Goal: Navigation & Orientation: Find specific page/section

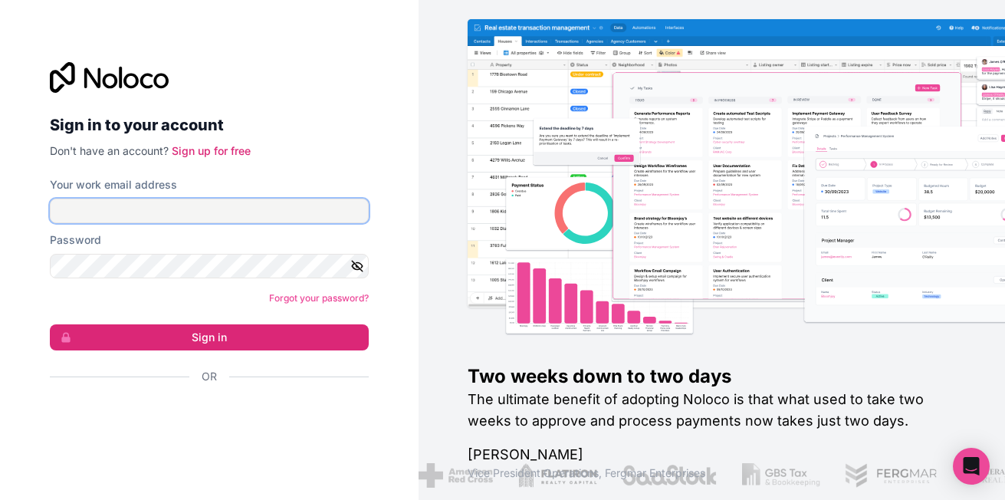
click at [140, 202] on input "Your work email address" at bounding box center [209, 211] width 319 height 25
type input "[PERSON_NAME][EMAIL_ADDRESS][DOMAIN_NAME]"
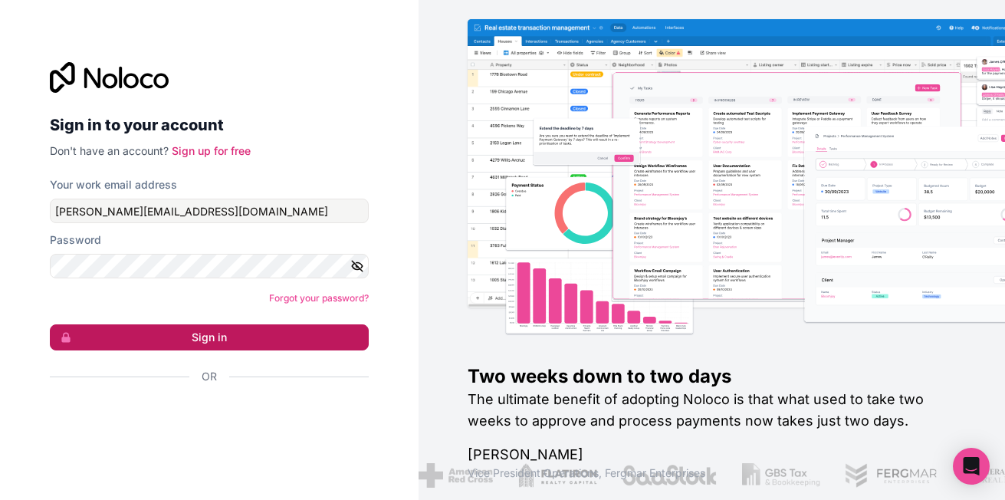
click at [280, 338] on button "Sign in" at bounding box center [209, 337] width 319 height 26
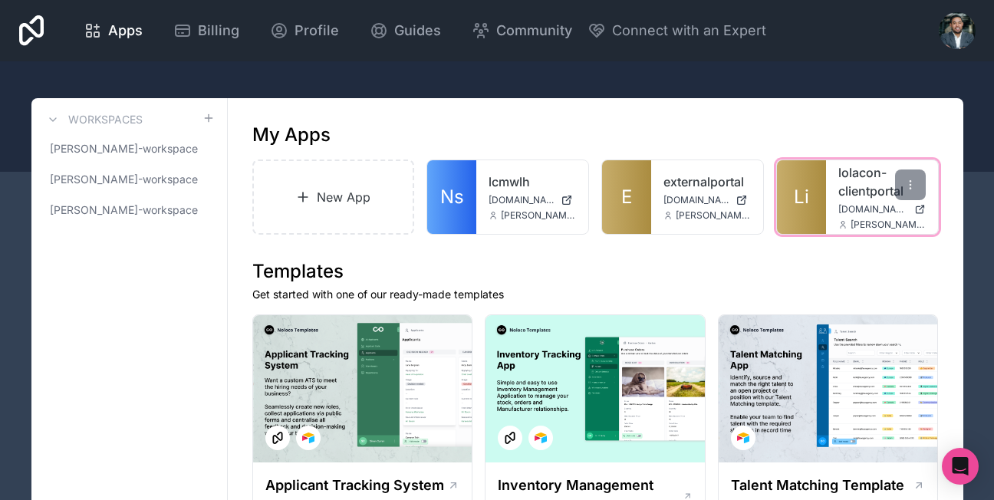
click at [789, 210] on link "Li" at bounding box center [801, 197] width 49 height 74
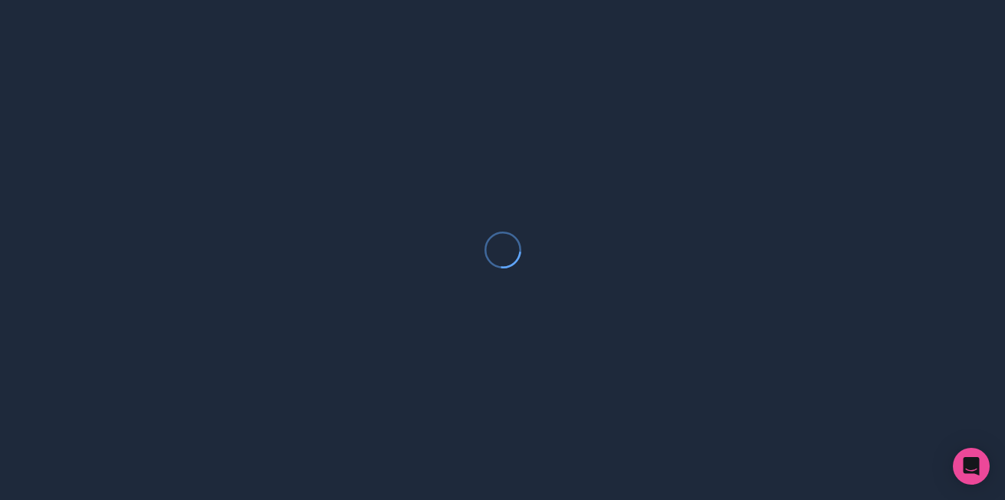
click at [789, 210] on div at bounding box center [502, 250] width 1005 height 500
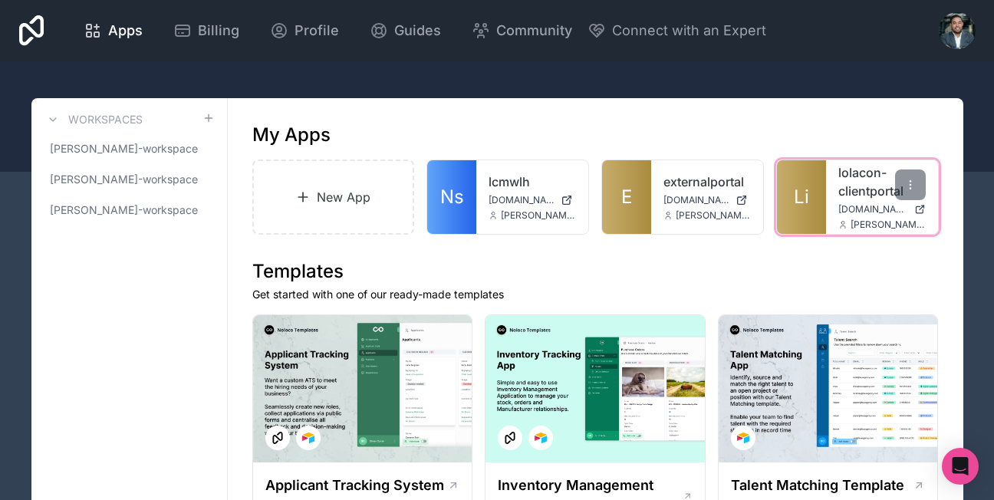
click at [811, 189] on link "Li" at bounding box center [801, 197] width 49 height 74
